Goal: Task Accomplishment & Management: Complete application form

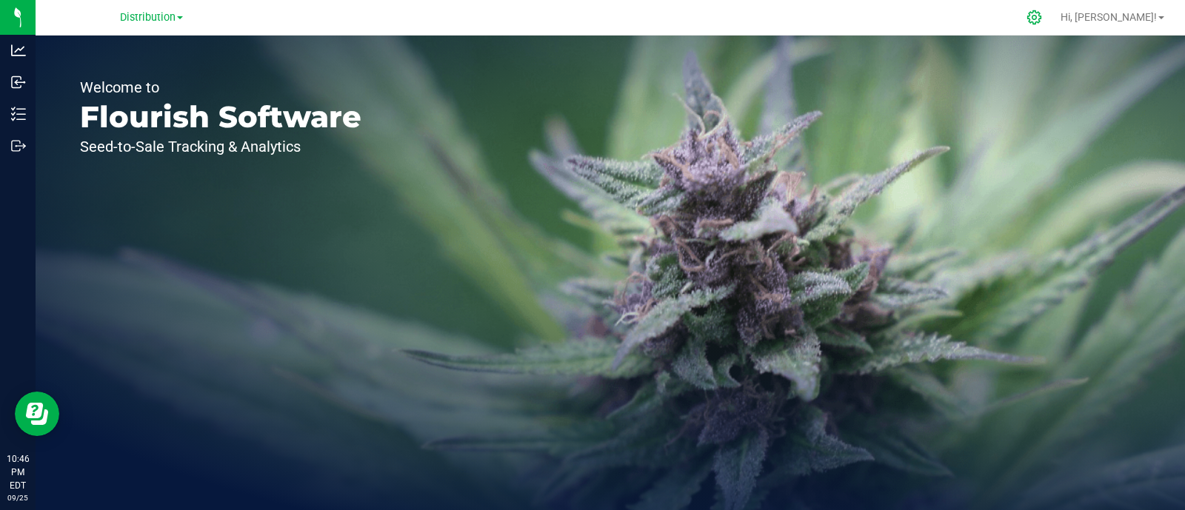
click at [1042, 24] on icon at bounding box center [1035, 18] width 16 height 16
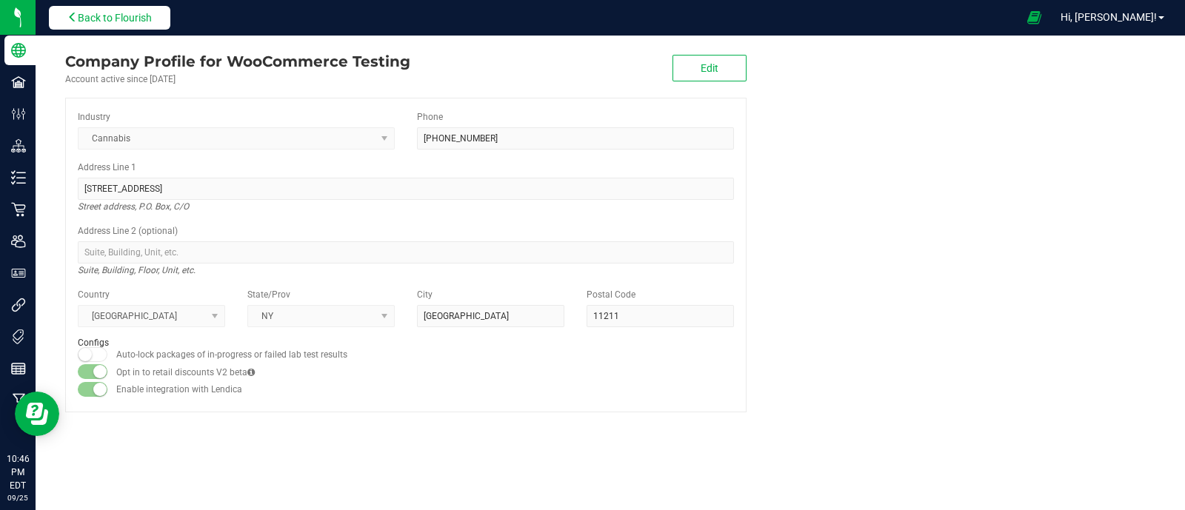
click at [107, 12] on span "Back to Flourish" at bounding box center [115, 18] width 74 height 12
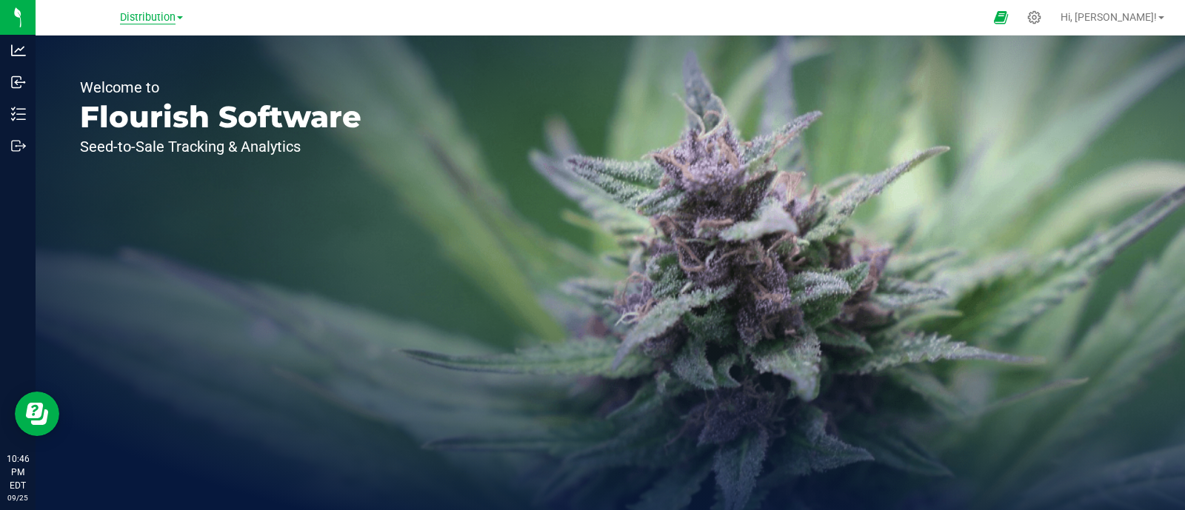
click at [132, 16] on span "Distribution" at bounding box center [148, 17] width 56 height 13
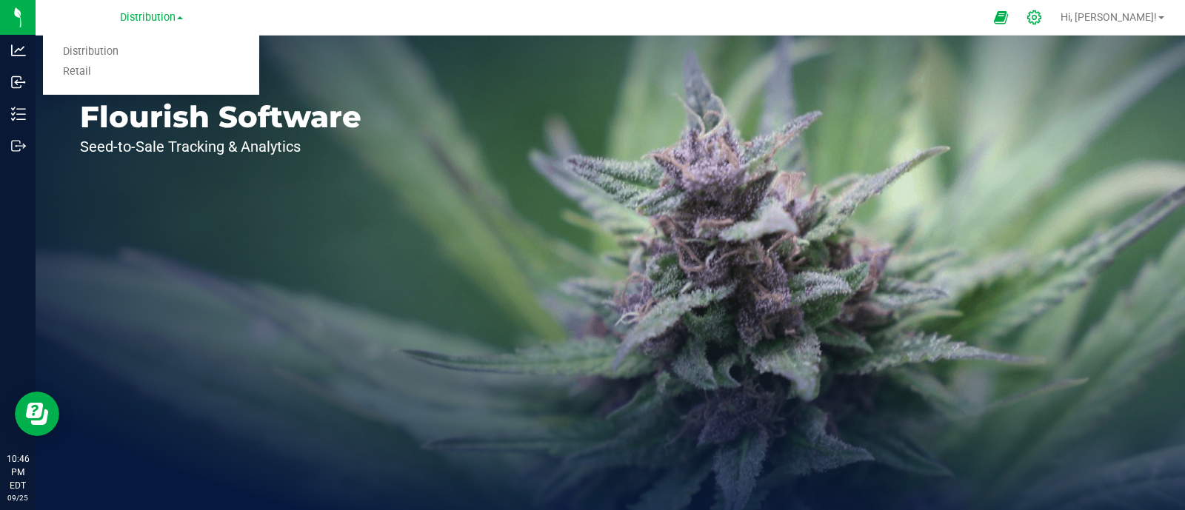
click at [1042, 13] on icon at bounding box center [1035, 17] width 14 height 14
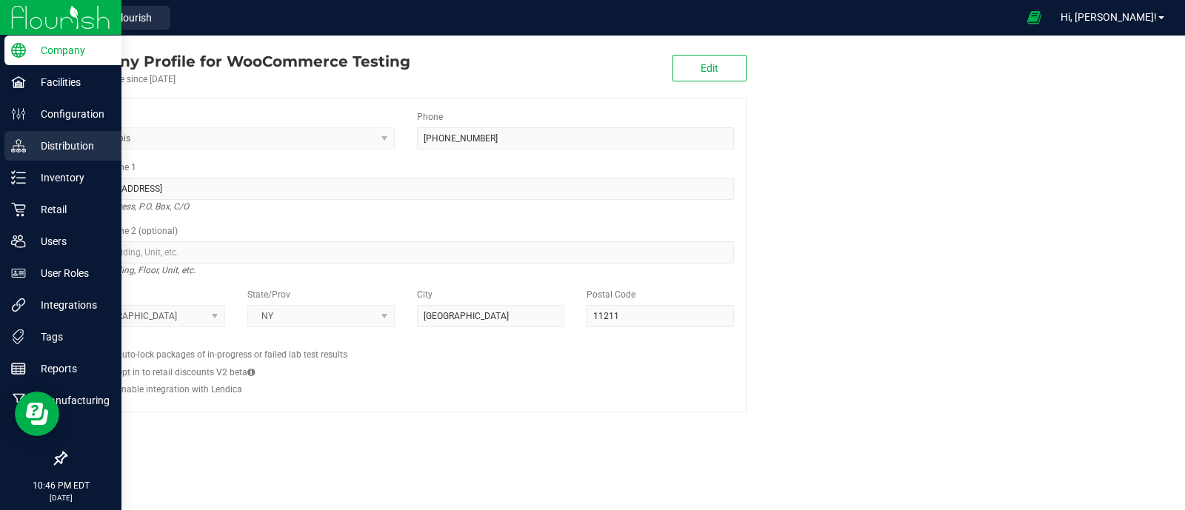
click at [70, 154] on p "Distribution" at bounding box center [70, 146] width 89 height 18
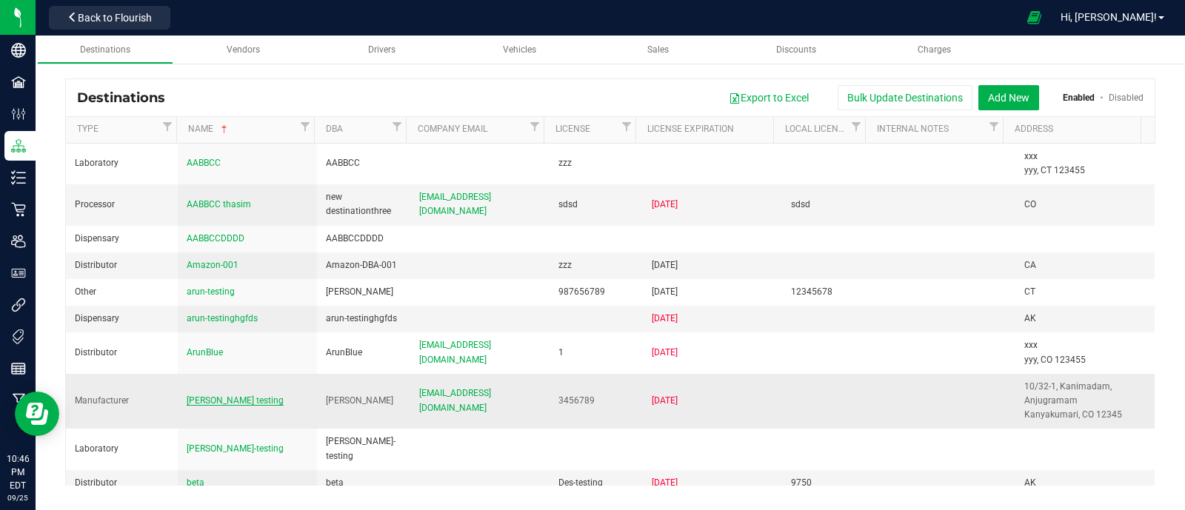
scroll to position [156, 0]
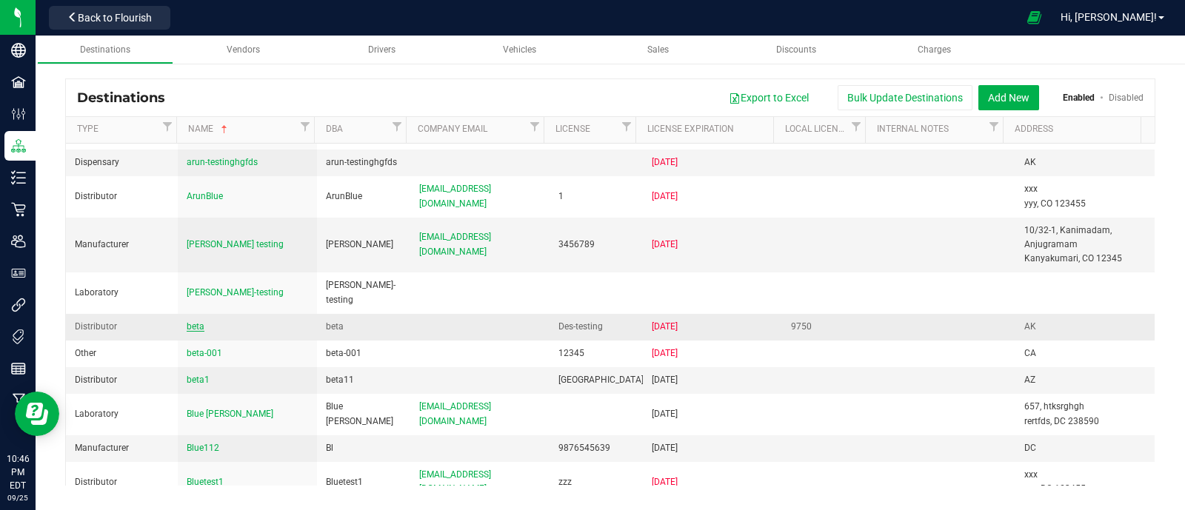
click at [200, 322] on span "beta" at bounding box center [196, 327] width 18 height 10
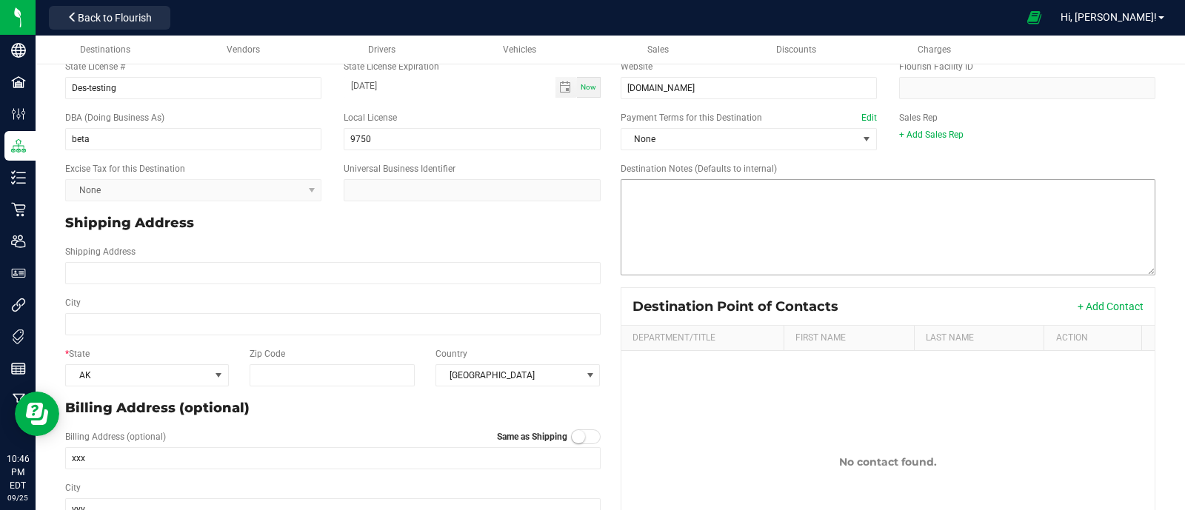
scroll to position [129, 0]
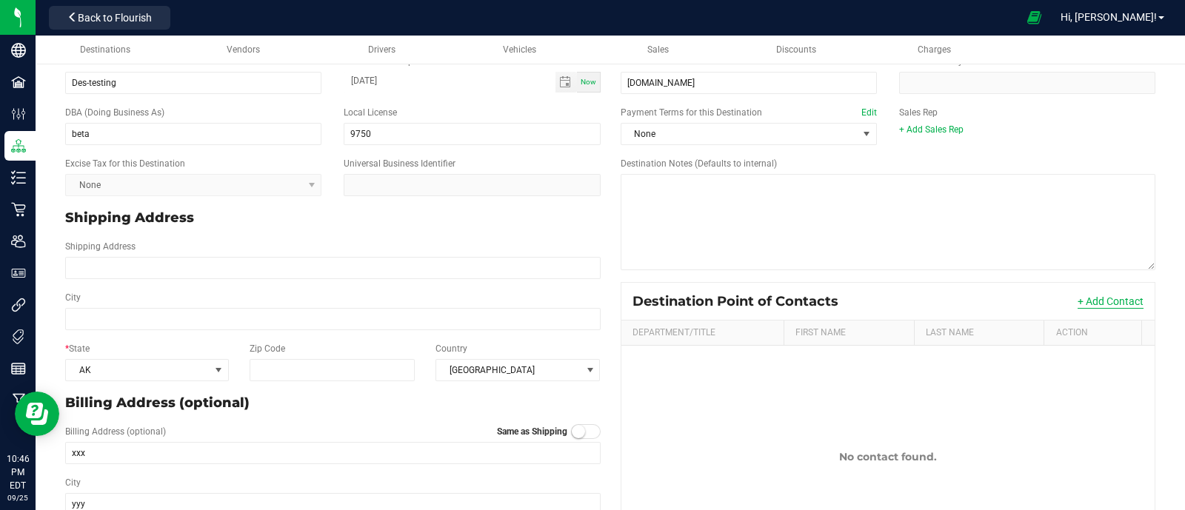
click at [1093, 307] on button "+ Add Contact" at bounding box center [1111, 301] width 66 height 15
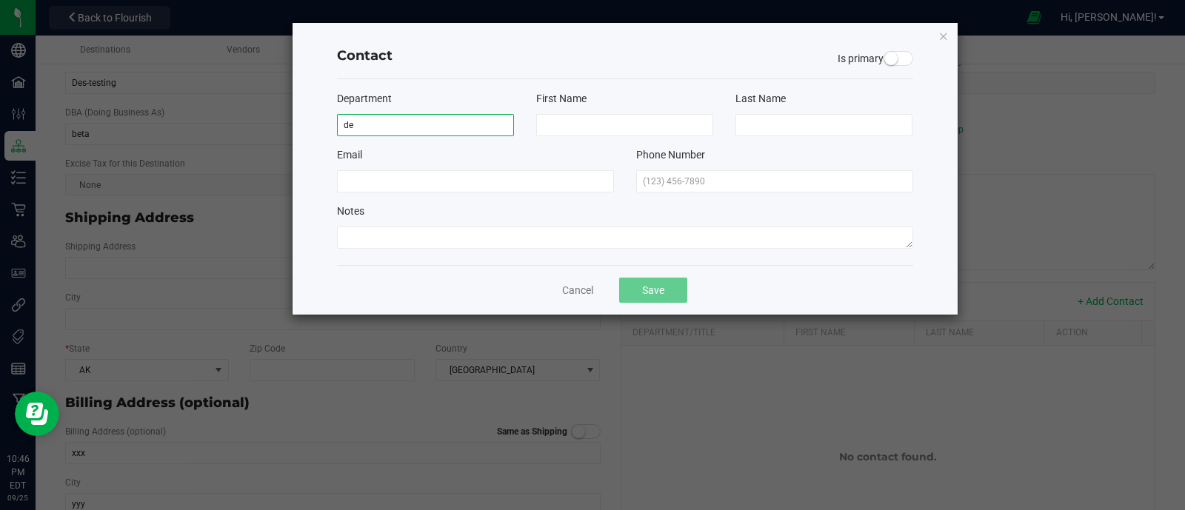
click at [379, 125] on input "de" at bounding box center [425, 125] width 177 height 22
type input "d"
type input "Bud"
click at [629, 119] on input at bounding box center [624, 125] width 177 height 22
type input "B"
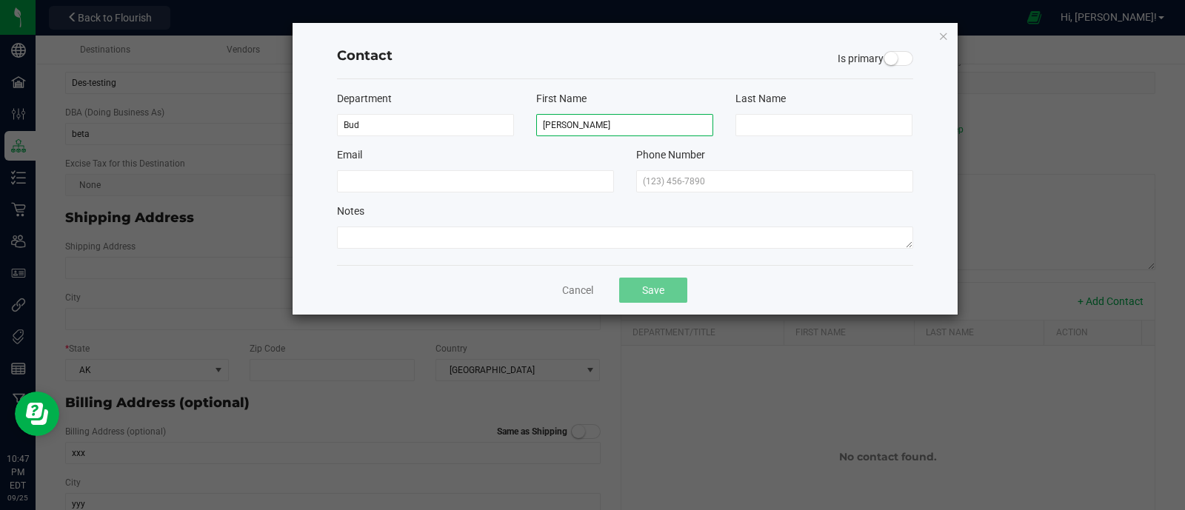
type input "[PERSON_NAME]"
type input "J"
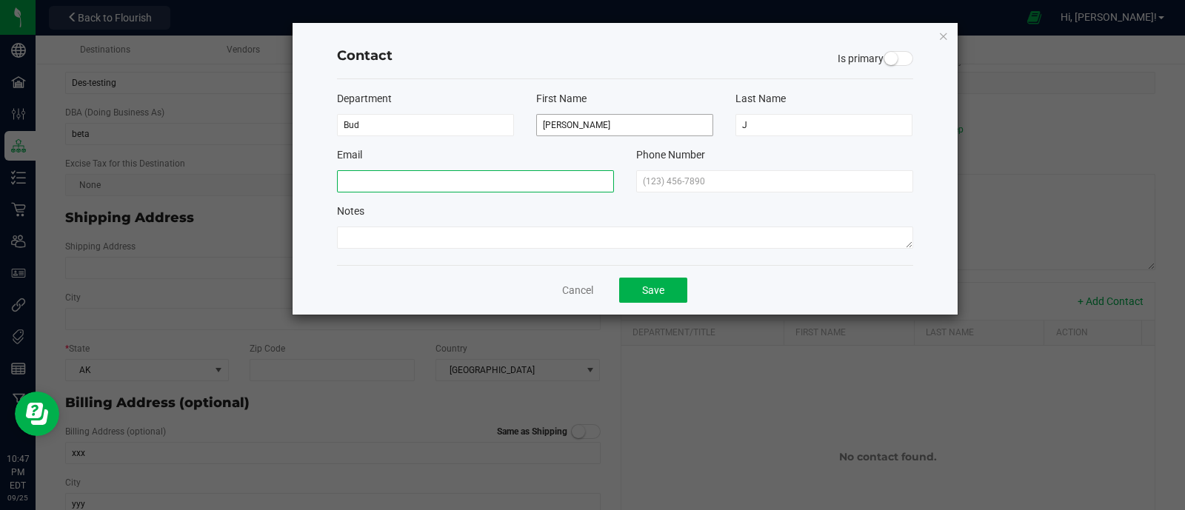
type input "h"
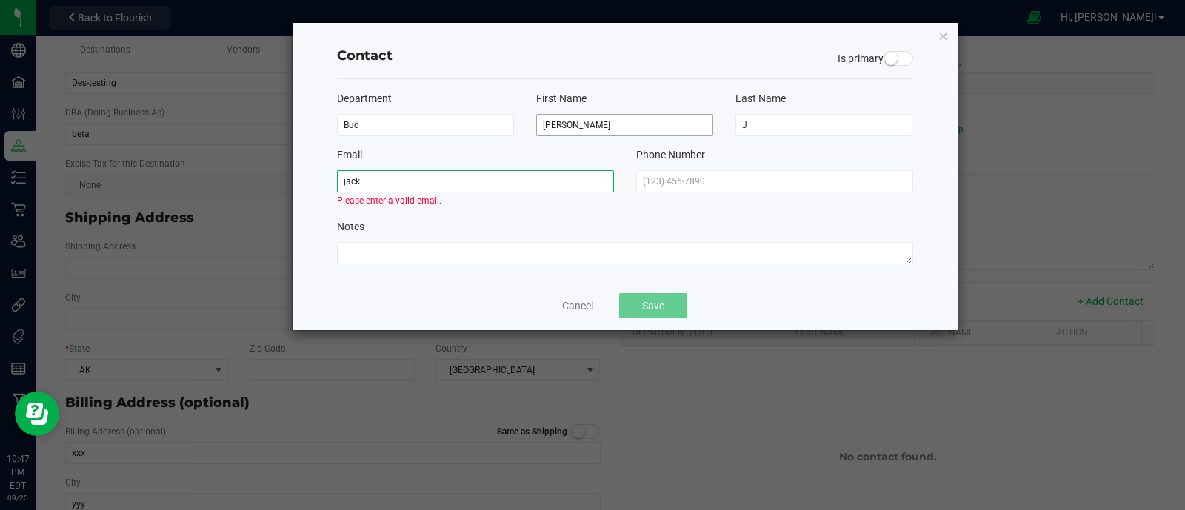
type input "[PERSON_NAME][EMAIL_ADDRESS][DOMAIN_NAME]"
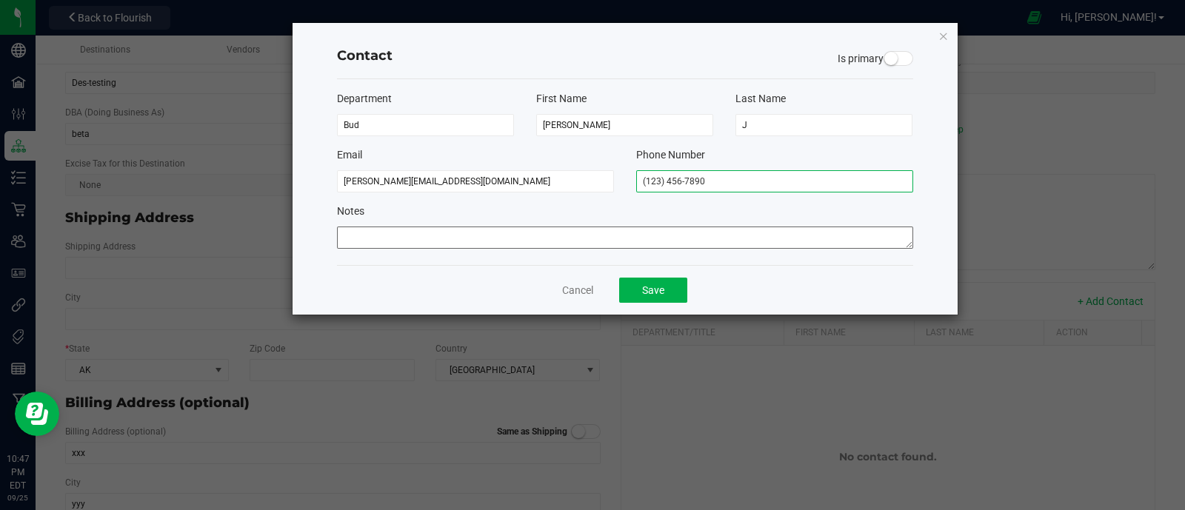
type input "(123) 456-7890"
click at [472, 239] on textarea at bounding box center [625, 238] width 576 height 22
type textarea "jac"
click at [647, 295] on button "Save" at bounding box center [653, 290] width 68 height 25
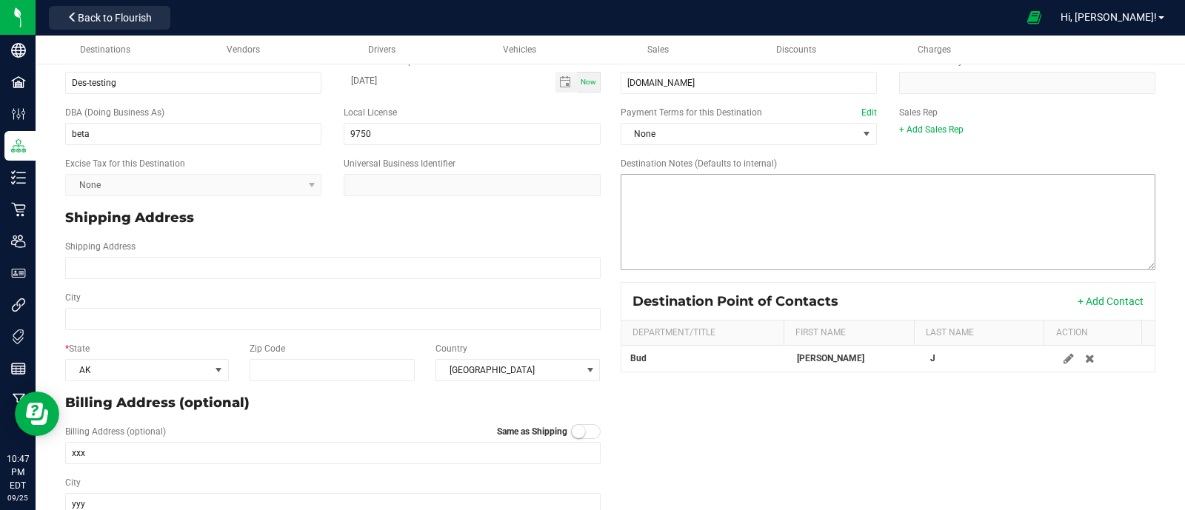
scroll to position [0, 0]
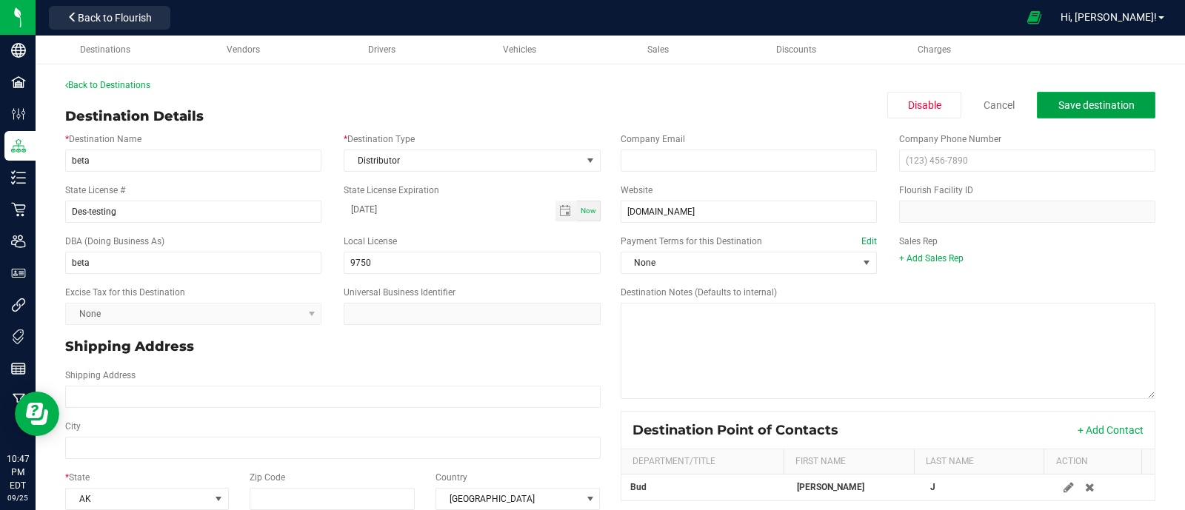
click at [1042, 98] on button "Save destination" at bounding box center [1096, 105] width 119 height 27
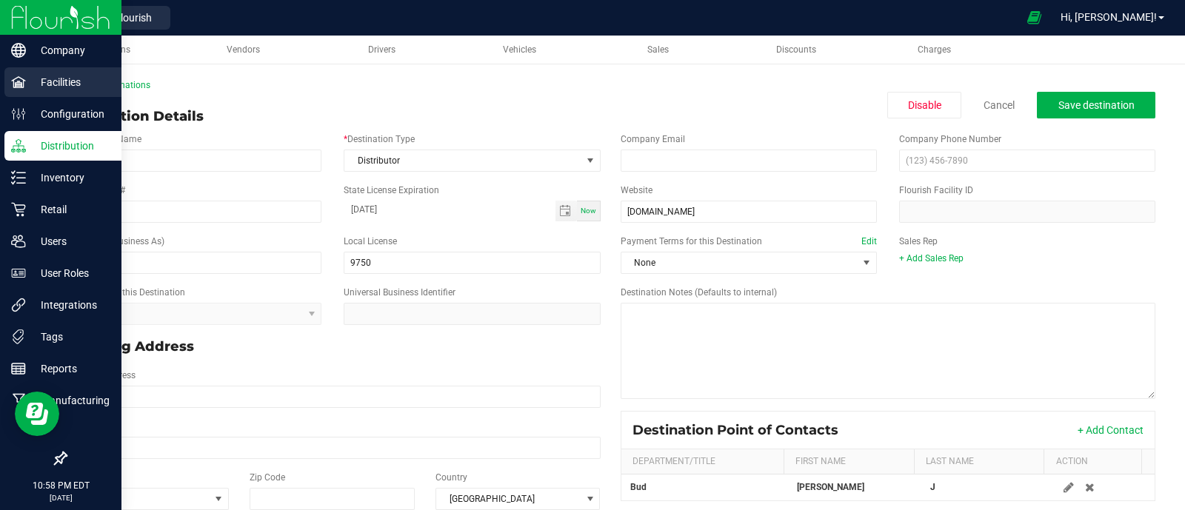
click at [44, 67] on div "Facilities" at bounding box center [62, 82] width 117 height 30
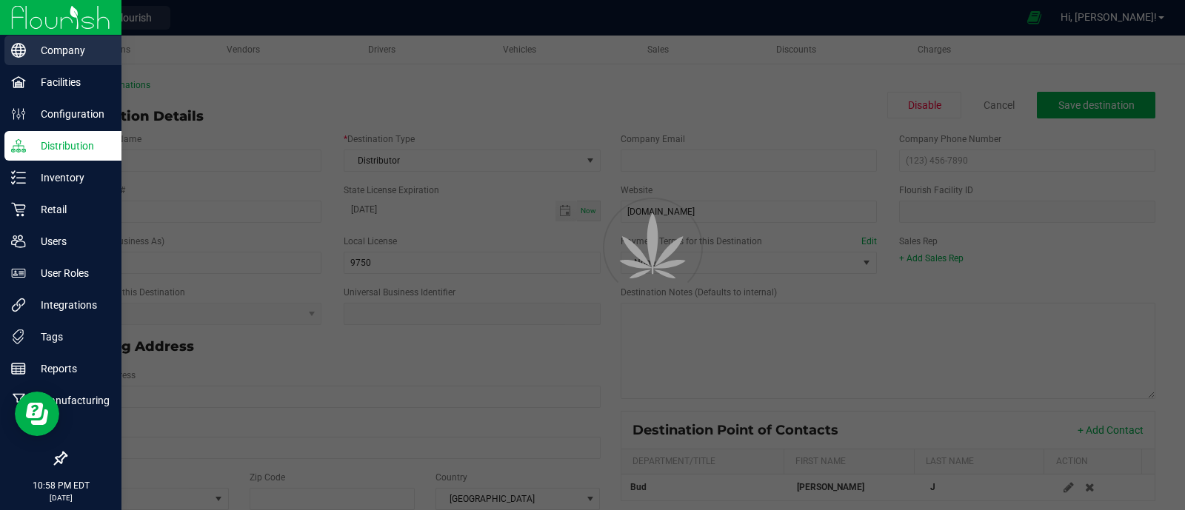
click at [41, 50] on p "Company" at bounding box center [70, 50] width 89 height 18
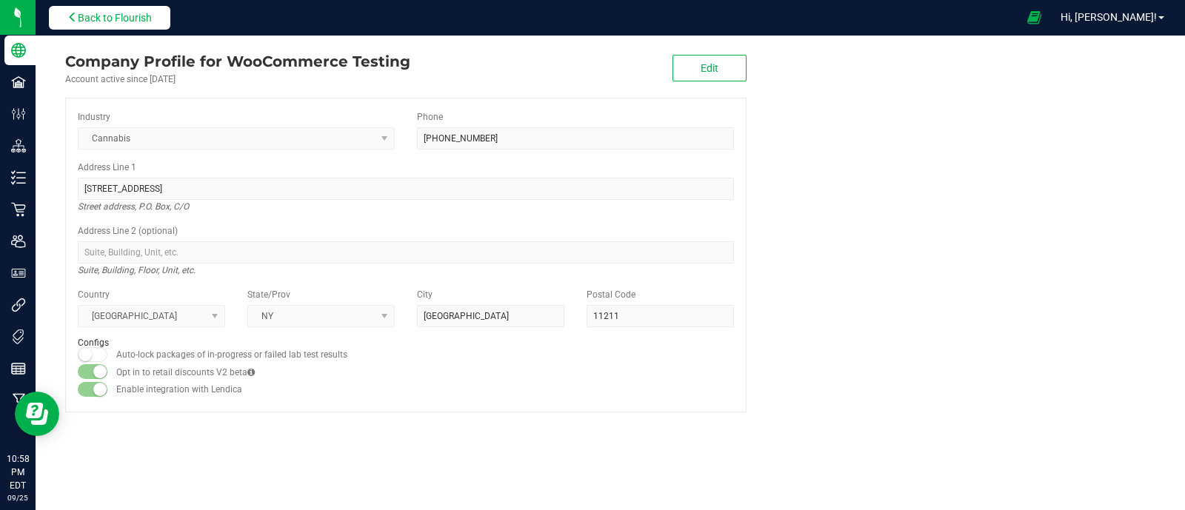
click at [119, 19] on span "Back to Flourish" at bounding box center [115, 18] width 74 height 12
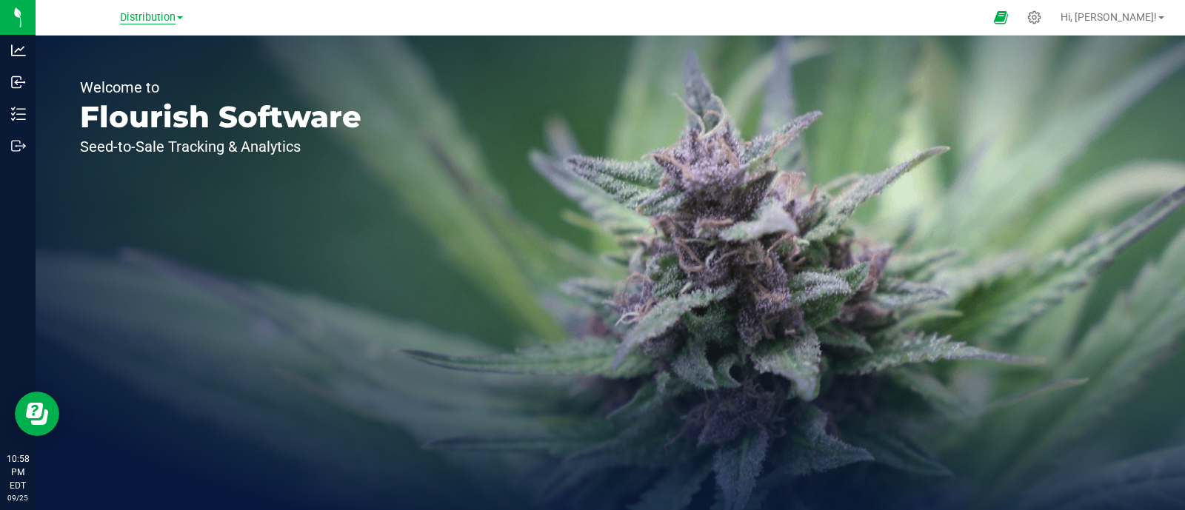
click at [164, 20] on span "Distribution" at bounding box center [148, 17] width 56 height 13
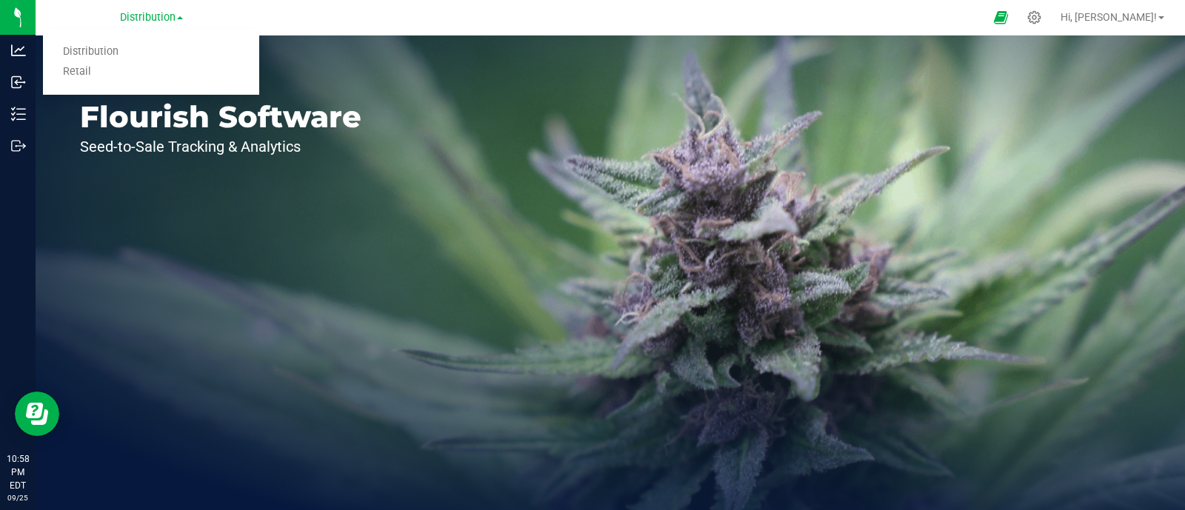
click at [595, 147] on div "Welcome to Flourish Software Seed-to-Sale Tracking & Analytics" at bounding box center [611, 273] width 1150 height 475
